Goal: Task Accomplishment & Management: Complete application form

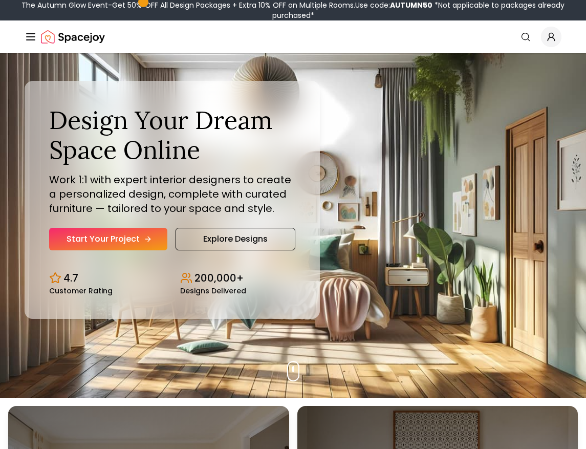
click at [106, 236] on link "Start Your Project" at bounding box center [108, 239] width 118 height 23
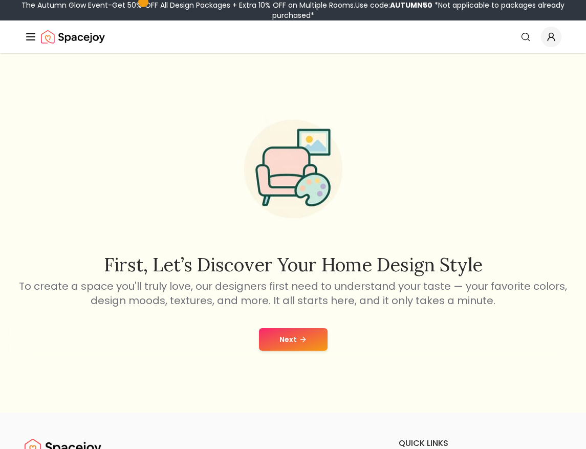
click at [292, 341] on button "Next" at bounding box center [293, 339] width 69 height 23
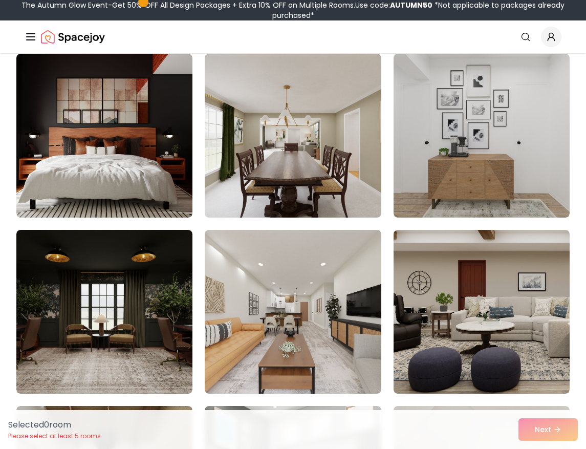
scroll to position [256, 0]
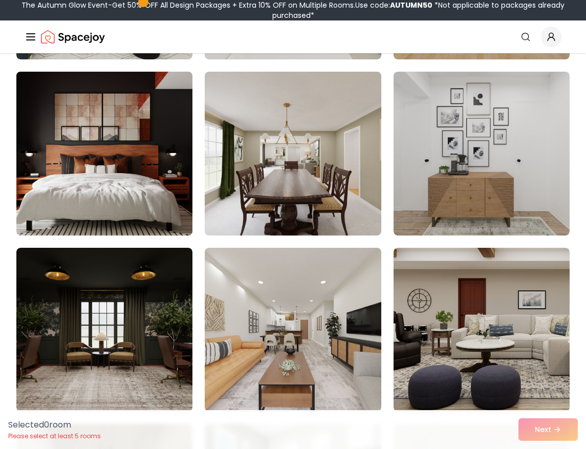
click at [136, 167] on img at bounding box center [104, 154] width 185 height 172
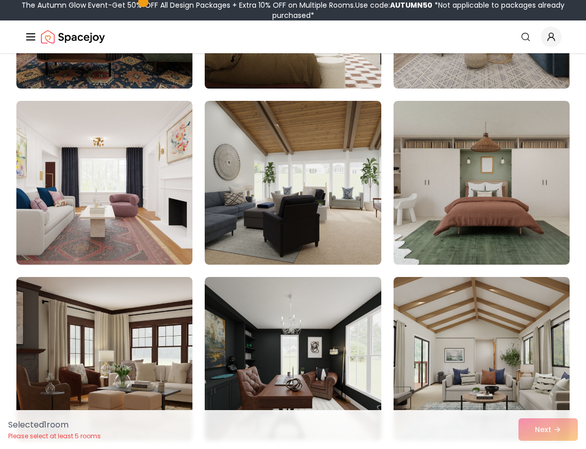
scroll to position [1484, 0]
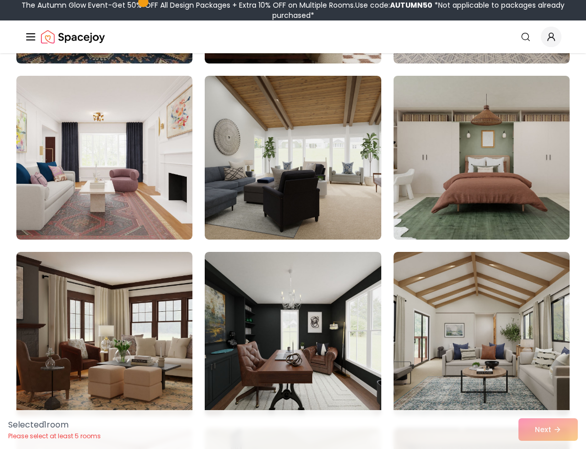
click at [560, 176] on img at bounding box center [481, 158] width 185 height 172
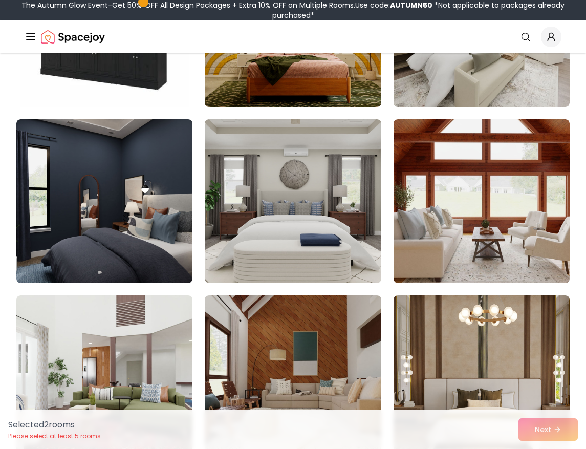
scroll to position [2559, 0]
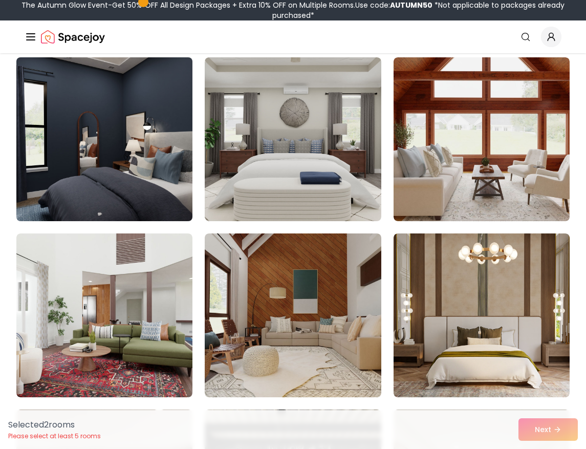
click at [113, 162] on img at bounding box center [104, 139] width 185 height 172
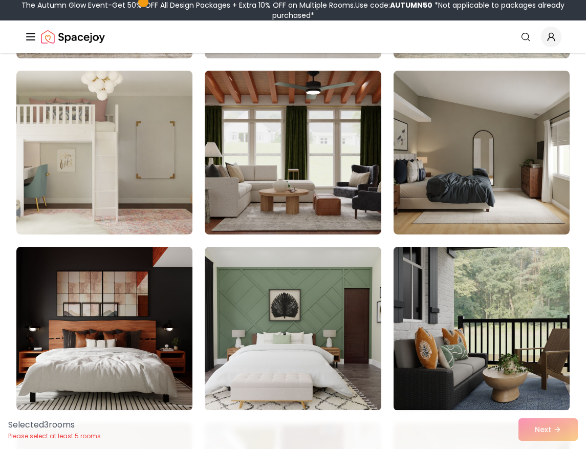
scroll to position [3071, 0]
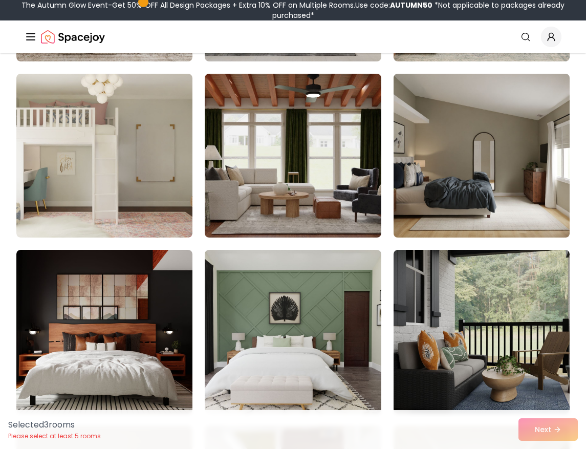
click at [514, 139] on img at bounding box center [481, 156] width 185 height 172
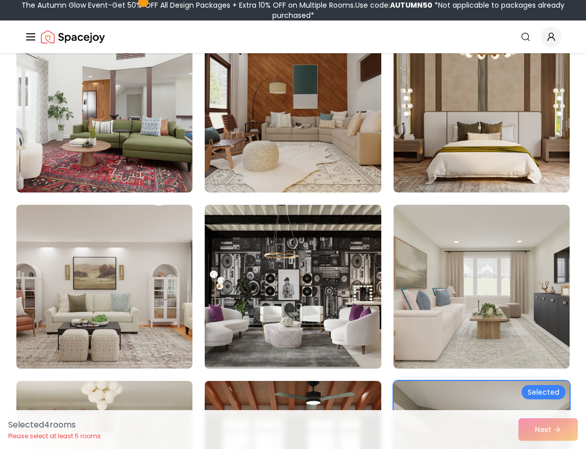
scroll to position [2661, 0]
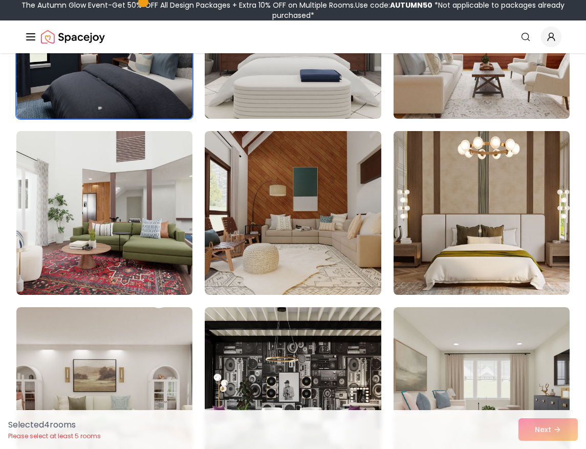
click at [433, 237] on img at bounding box center [481, 213] width 185 height 172
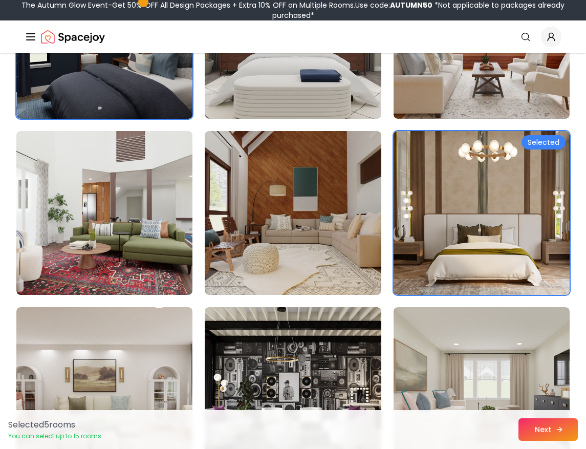
click at [550, 435] on button "Next" at bounding box center [547, 429] width 59 height 23
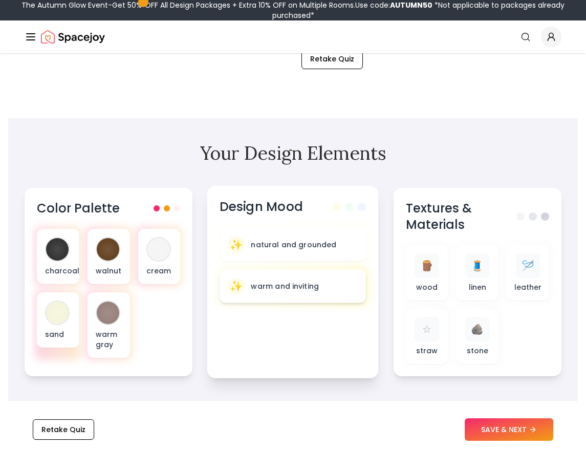
scroll to position [307, 0]
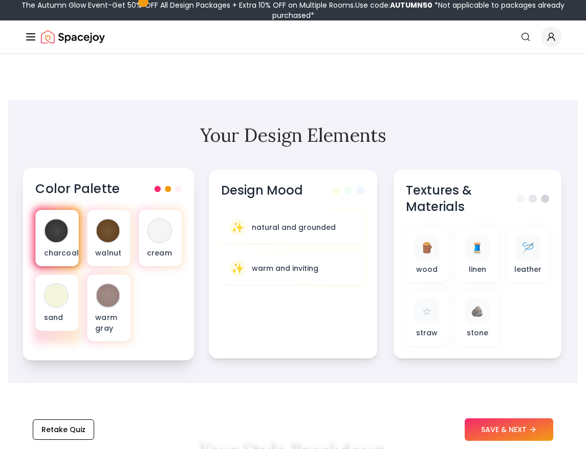
click at [53, 243] on div "charcoal" at bounding box center [56, 238] width 43 height 56
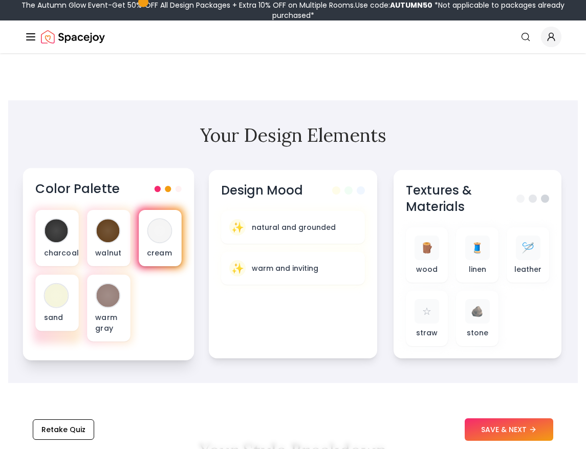
click at [164, 248] on p "cream" at bounding box center [160, 252] width 27 height 10
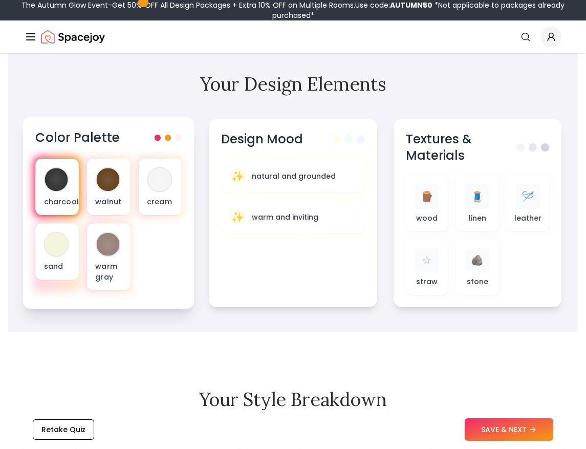
click at [56, 192] on div "charcoal" at bounding box center [56, 187] width 43 height 56
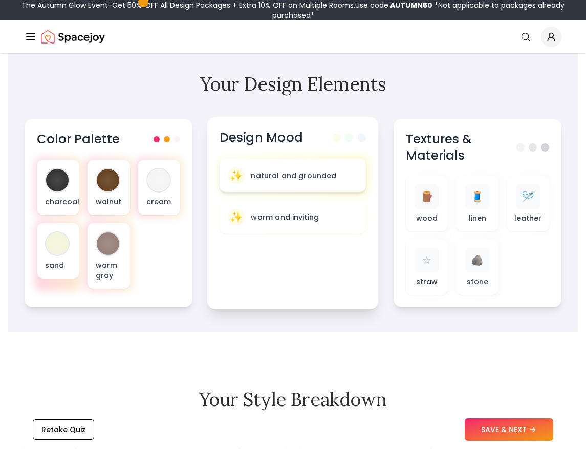
click at [316, 176] on p "natural and grounded" at bounding box center [293, 175] width 85 height 10
click at [303, 222] on p "warm and inviting" at bounding box center [285, 217] width 68 height 10
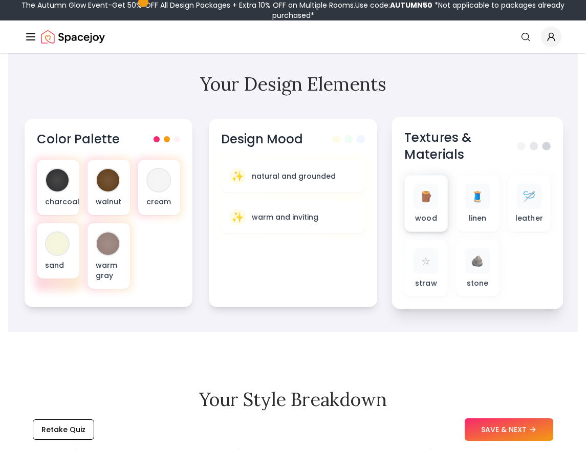
click at [433, 208] on div "🪵" at bounding box center [426, 196] width 25 height 25
click at [481, 217] on p "linen" at bounding box center [477, 218] width 18 height 10
click at [431, 216] on p "wood" at bounding box center [426, 218] width 22 height 10
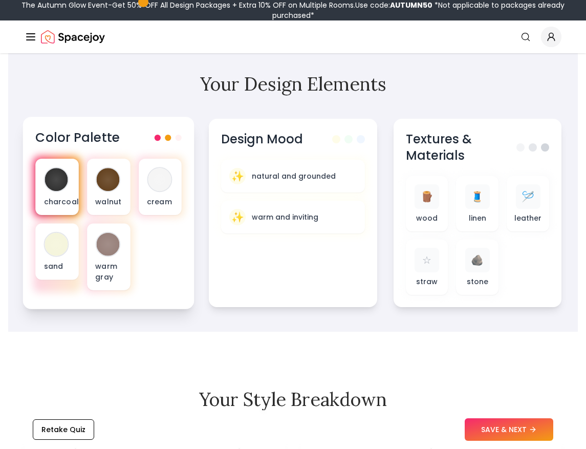
click at [60, 180] on div at bounding box center [56, 179] width 23 height 23
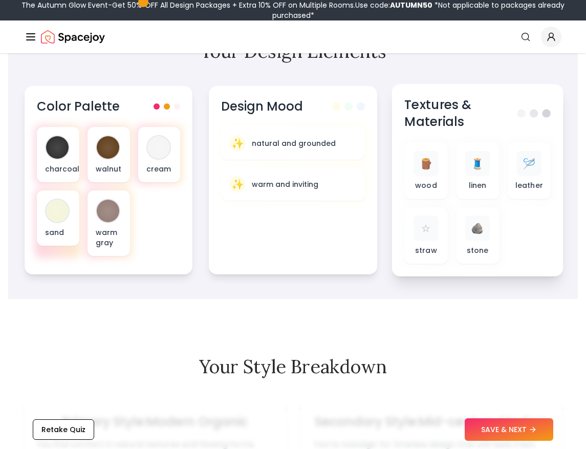
scroll to position [409, 0]
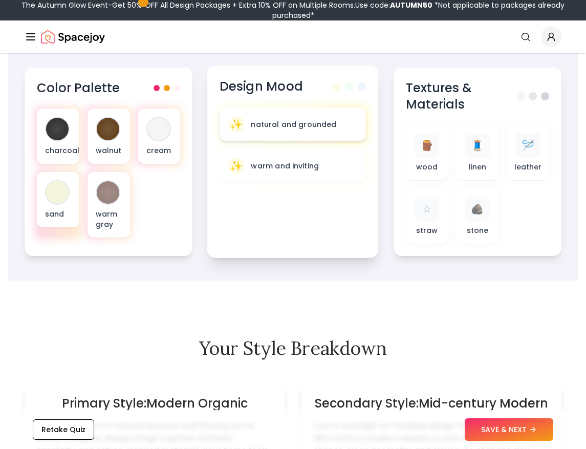
click at [328, 132] on div "✨ natural and grounded" at bounding box center [292, 124] width 129 height 17
click at [357, 135] on div "✨ natural and grounded" at bounding box center [293, 123] width 146 height 33
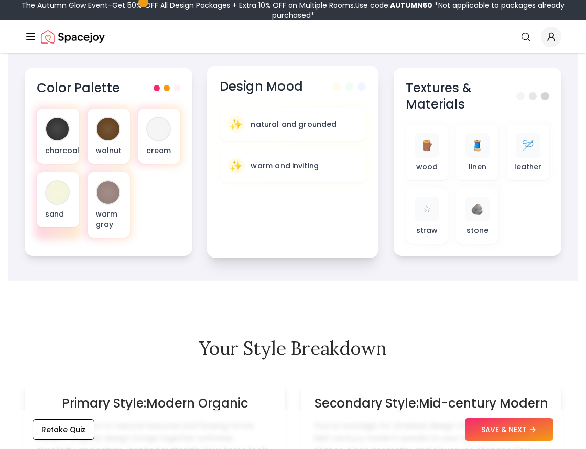
click at [353, 224] on div "Design Mood ✨ natural and grounded ✨ warm and inviting" at bounding box center [292, 162] width 171 height 192
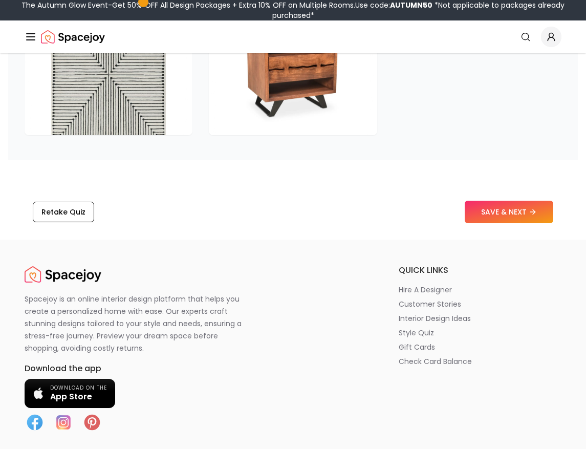
scroll to position [1740, 0]
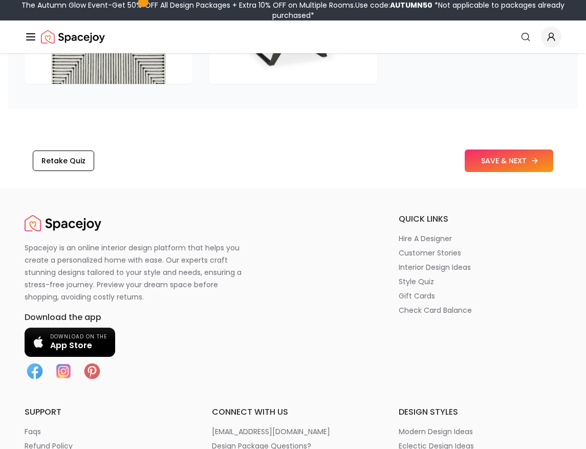
click at [502, 164] on button "SAVE & NEXT" at bounding box center [509, 160] width 89 height 23
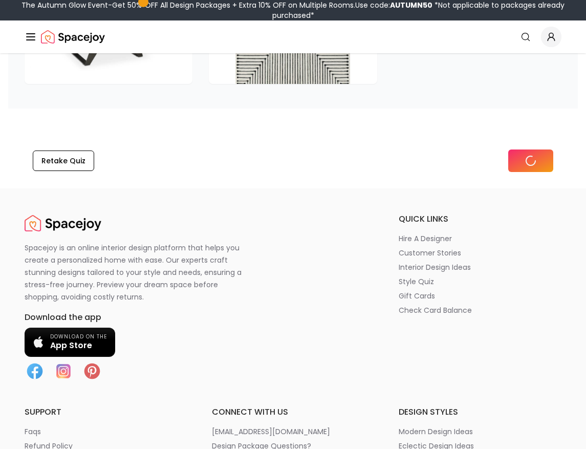
scroll to position [1601, 0]
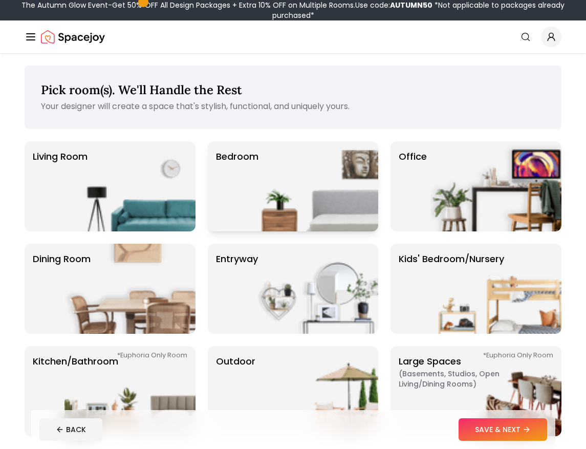
click at [275, 191] on img at bounding box center [312, 186] width 131 height 90
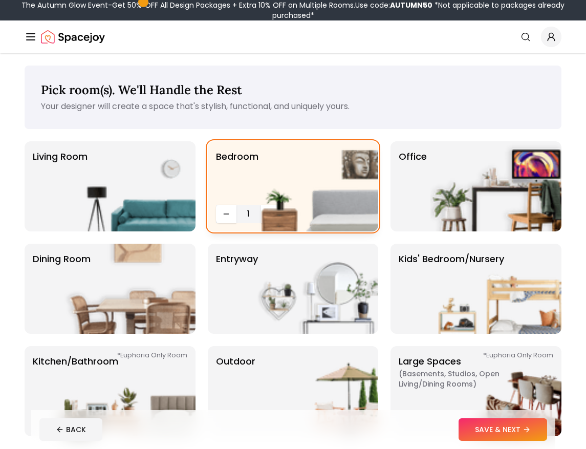
click at [278, 170] on img at bounding box center [312, 186] width 131 height 90
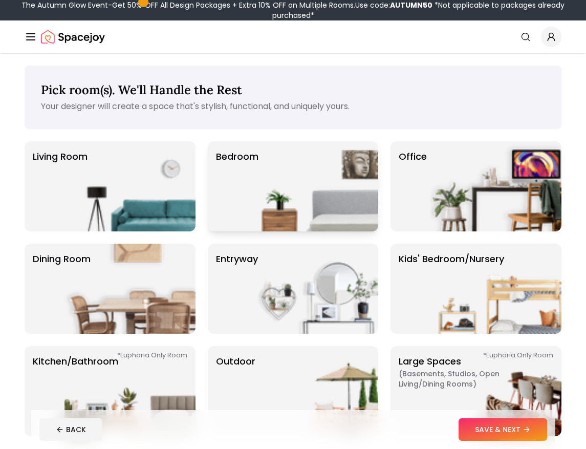
click at [333, 192] on img at bounding box center [312, 186] width 131 height 90
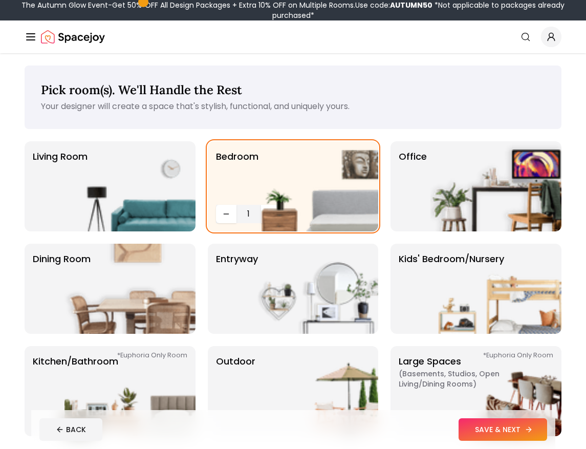
click at [505, 422] on button "SAVE & NEXT" at bounding box center [503, 429] width 89 height 23
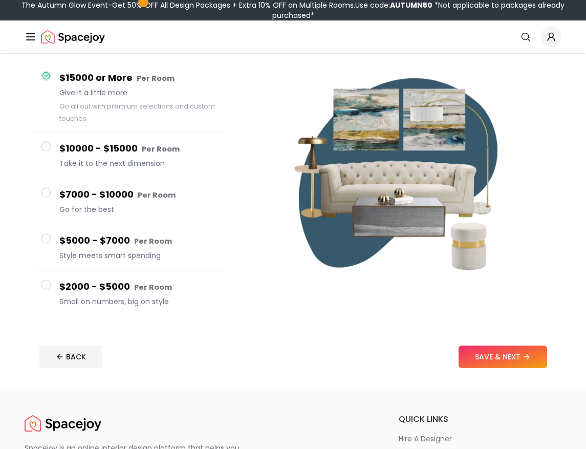
scroll to position [307, 0]
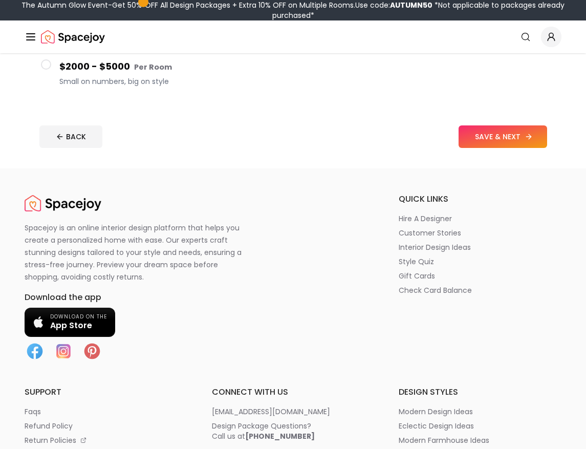
click at [517, 136] on button "SAVE & NEXT" at bounding box center [503, 136] width 89 height 23
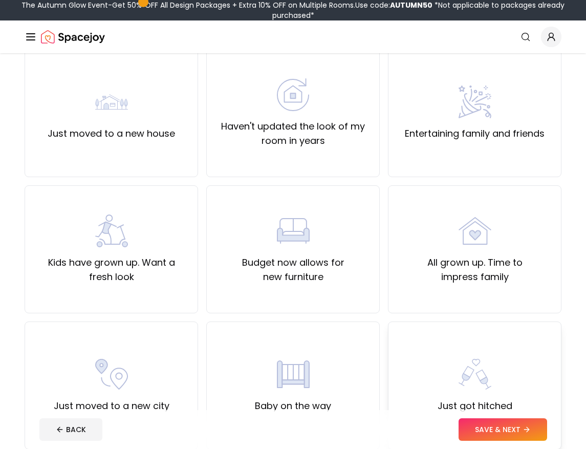
scroll to position [51, 0]
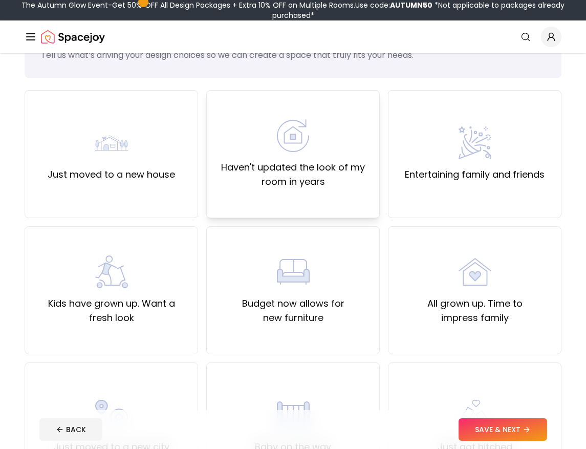
click at [293, 164] on label "Haven't updated the look of my room in years" at bounding box center [293, 174] width 156 height 29
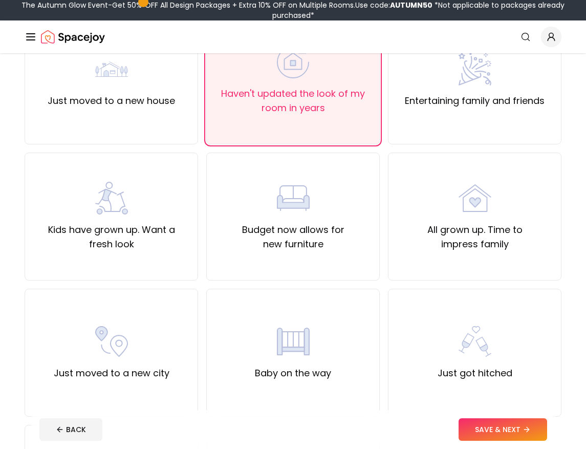
scroll to position [358, 0]
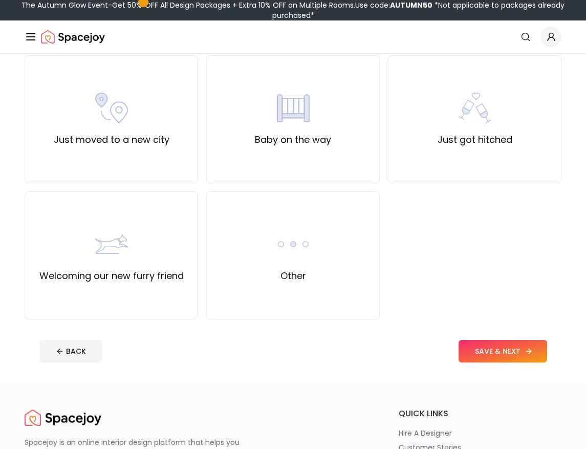
click at [519, 350] on button "SAVE & NEXT" at bounding box center [503, 351] width 89 height 23
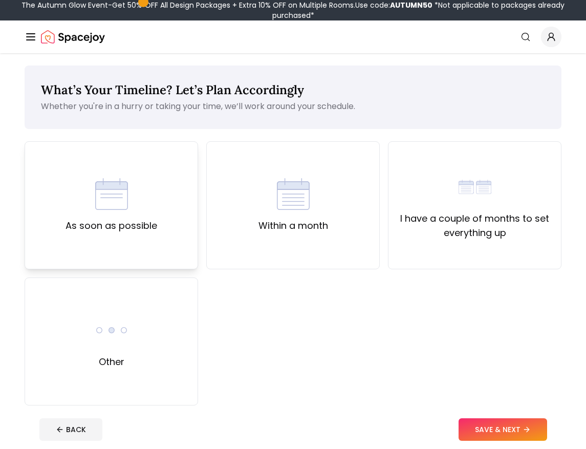
click at [150, 256] on div "As soon as possible" at bounding box center [111, 205] width 173 height 128
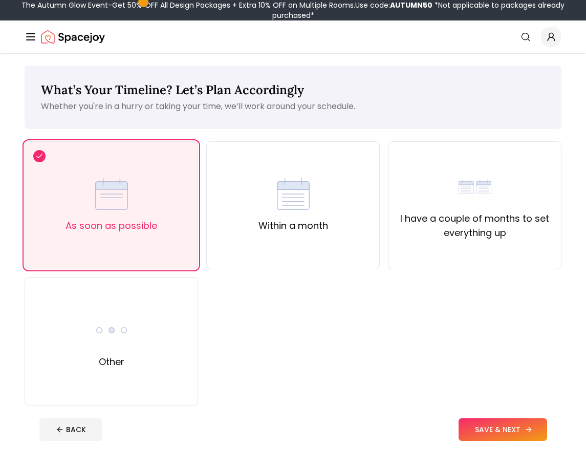
click at [531, 429] on icon at bounding box center [529, 429] width 8 height 8
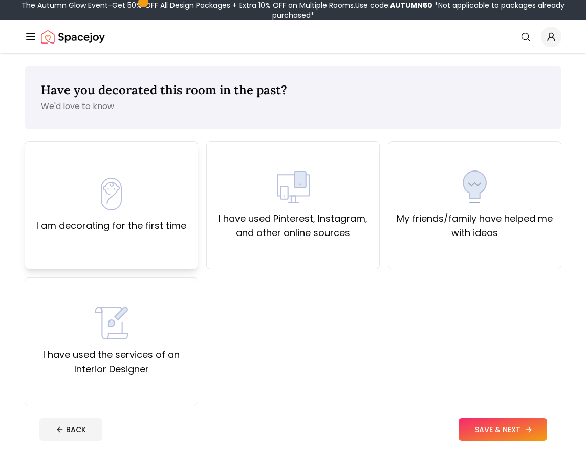
click at [112, 244] on div "I am decorating for the first time" at bounding box center [111, 205] width 173 height 128
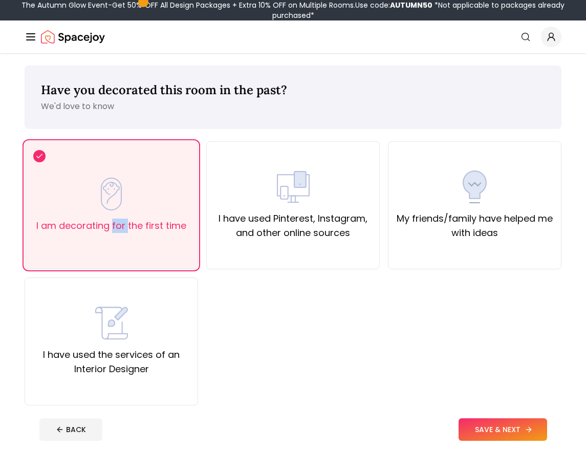
click at [526, 427] on icon at bounding box center [529, 429] width 8 height 8
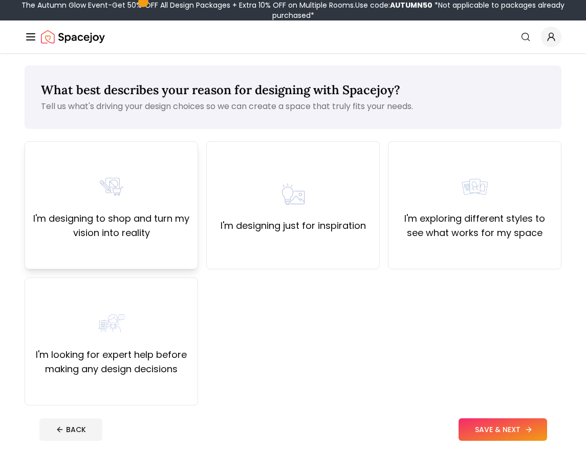
click at [164, 223] on label "I'm designing to shop and turn my vision into reality" at bounding box center [111, 225] width 156 height 29
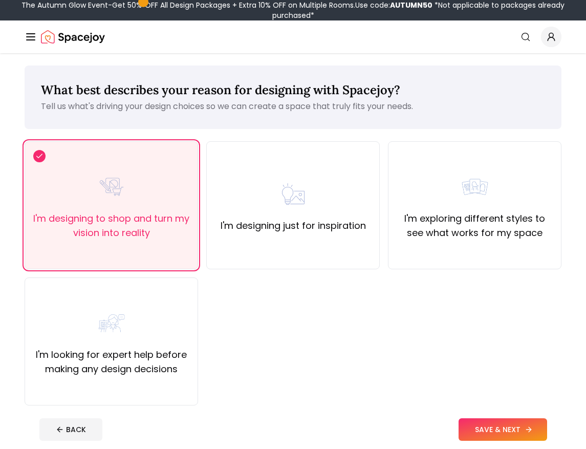
click at [487, 424] on button "SAVE & NEXT" at bounding box center [503, 429] width 89 height 23
